Goal: Task Accomplishment & Management: Use online tool/utility

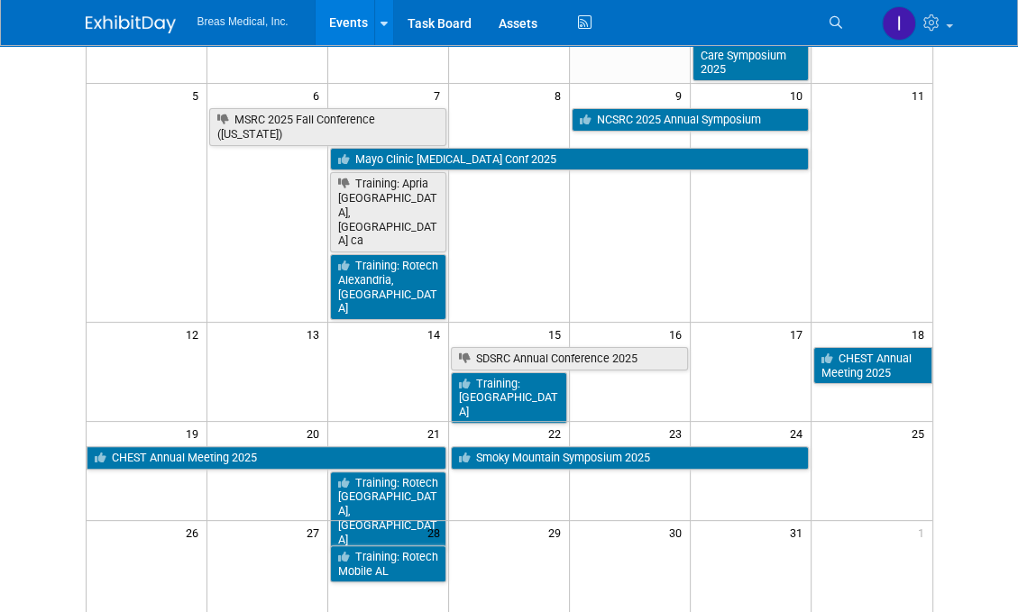
scroll to position [270, 0]
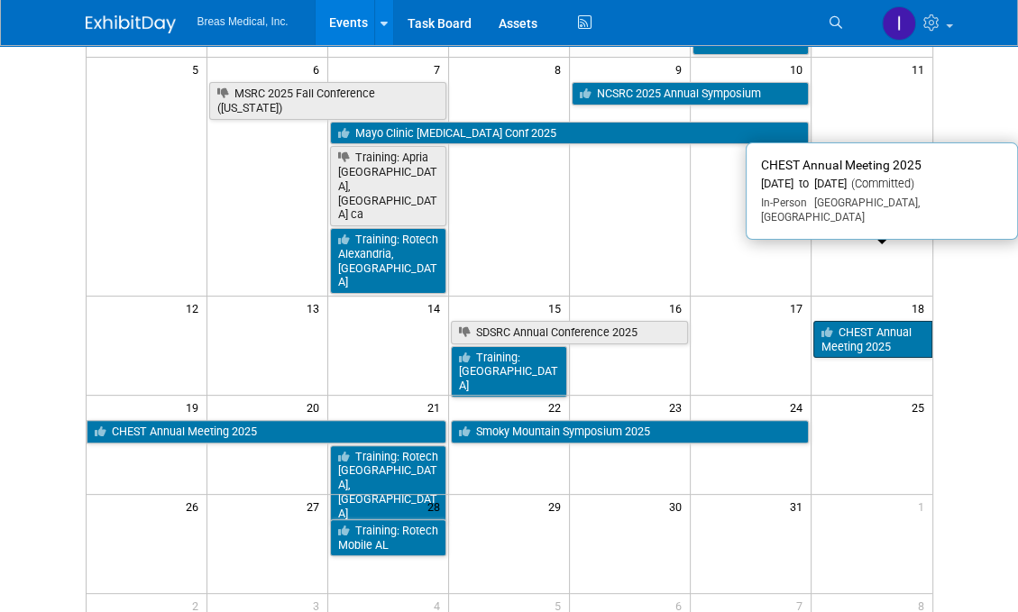
click at [887, 321] on link "CHEST Annual Meeting 2025" at bounding box center [872, 339] width 119 height 37
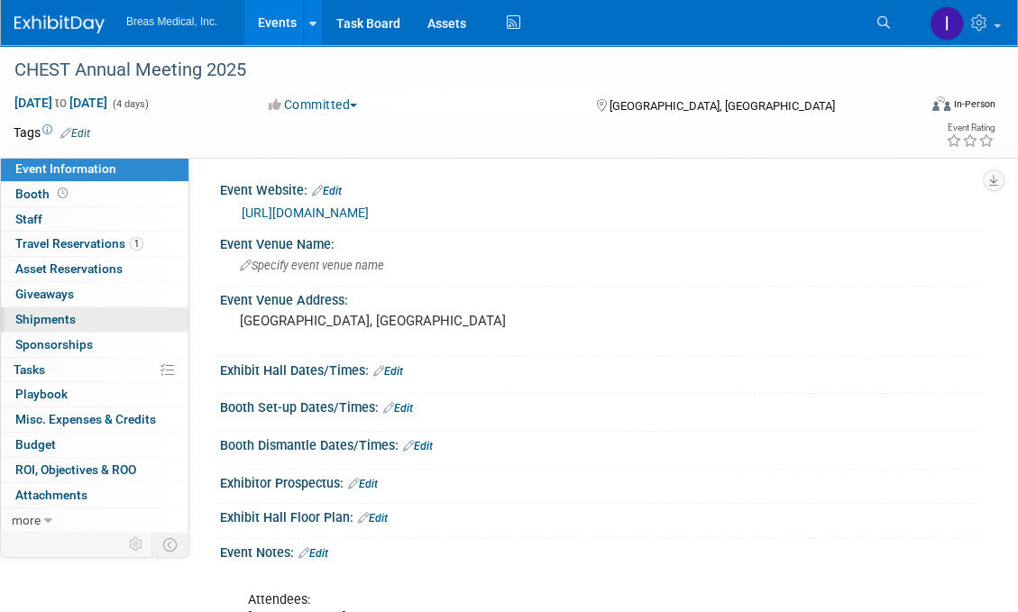
click at [51, 316] on span "Shipments 0" at bounding box center [45, 319] width 60 height 14
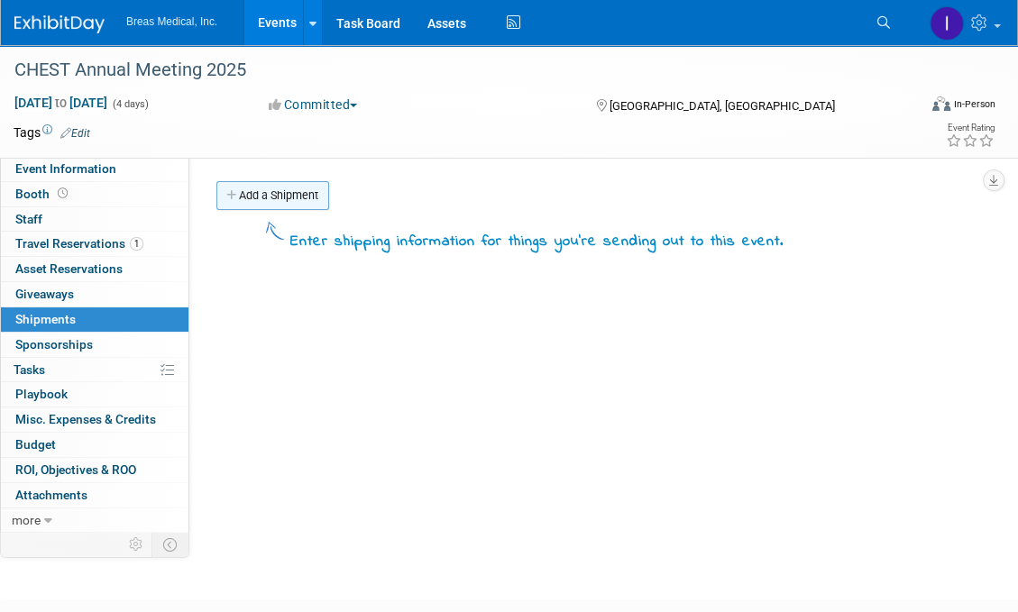
click at [291, 186] on link "Add a Shipment" at bounding box center [272, 195] width 113 height 29
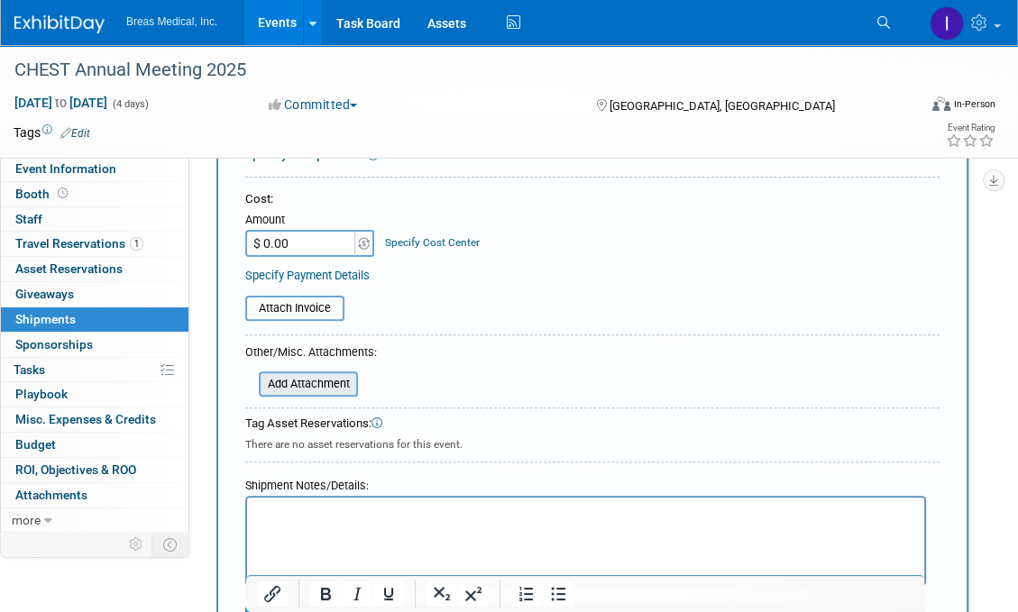
scroll to position [361, 0]
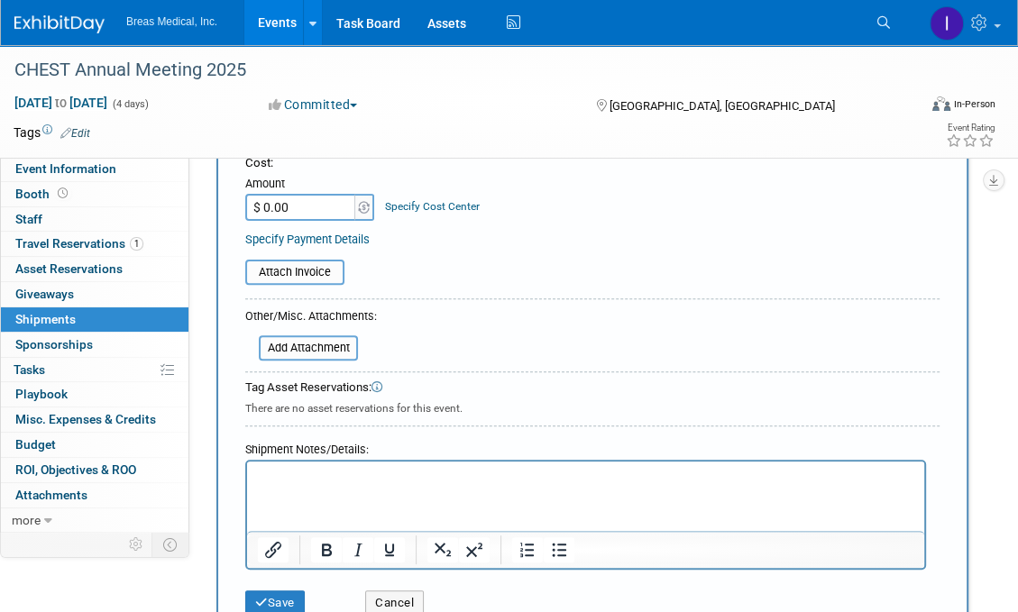
type input "product shipping to Michael Griggs' house"
click at [322, 480] on p "Rich Text Area. Press ALT-0 for help." at bounding box center [586, 478] width 656 height 18
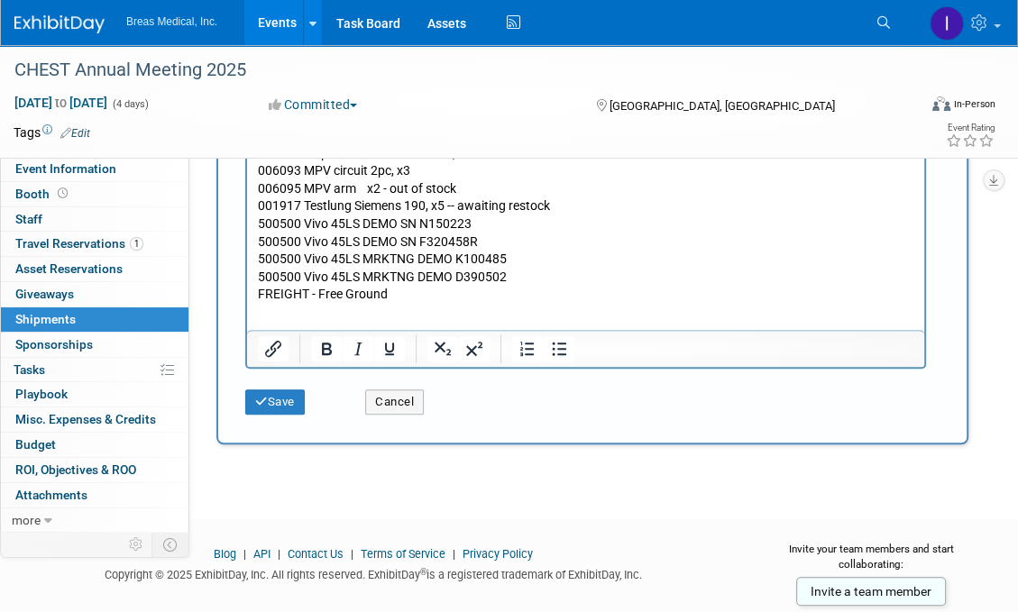
scroll to position [890, 0]
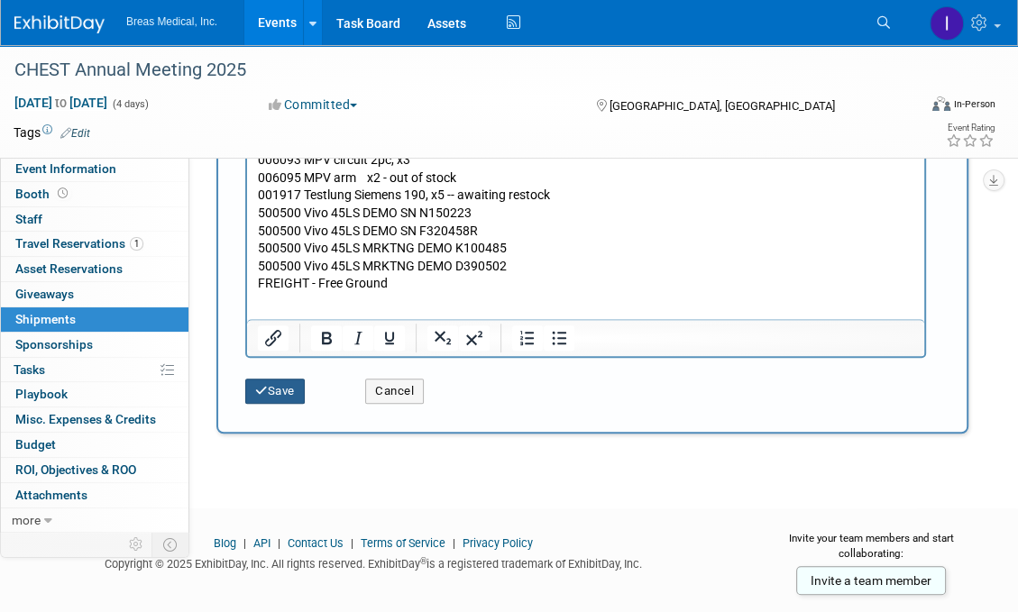
click at [292, 390] on button "Save" at bounding box center [274, 391] width 59 height 25
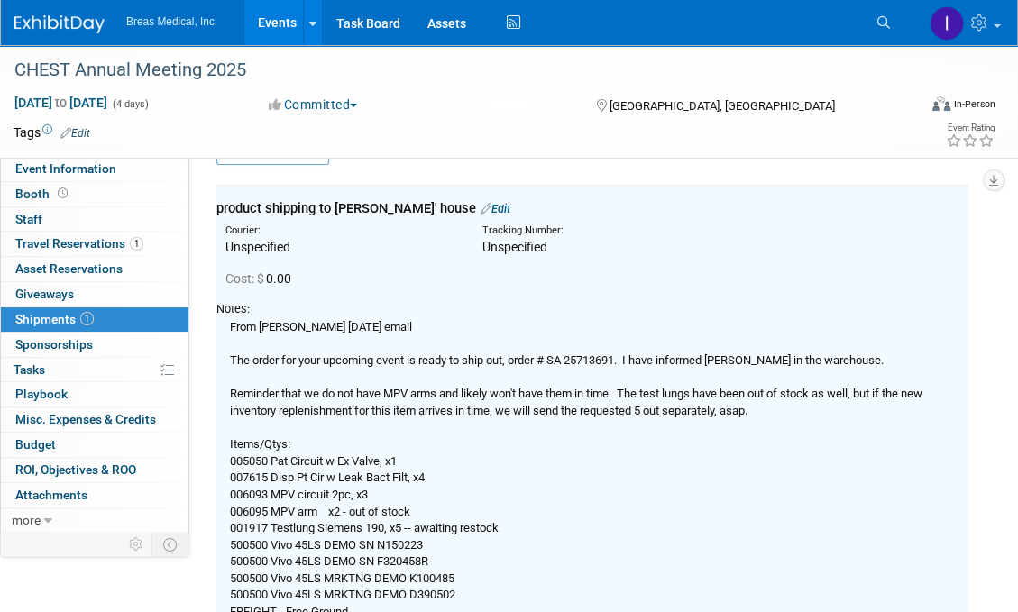
scroll to position [39, 0]
